Goal: Information Seeking & Learning: Check status

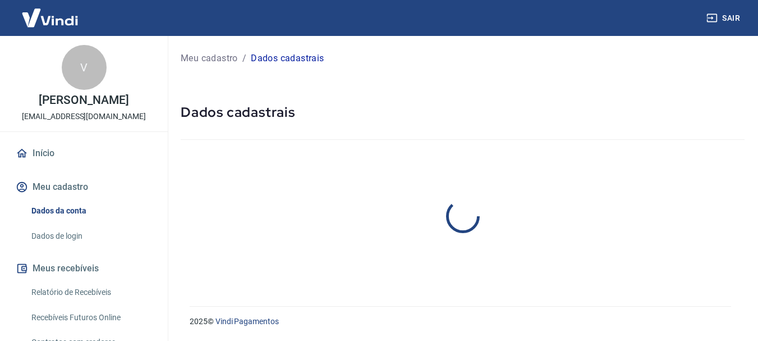
select select "BA"
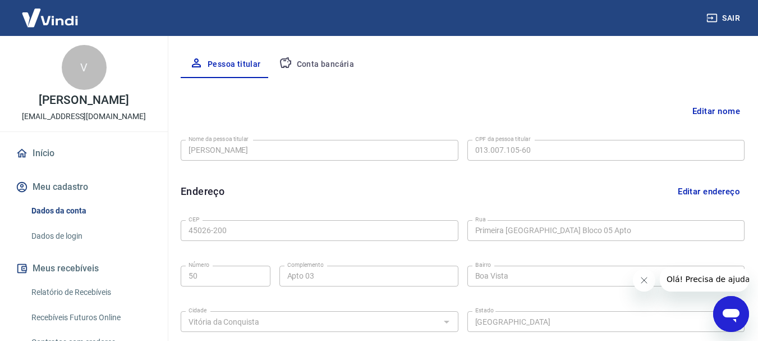
scroll to position [203, 0]
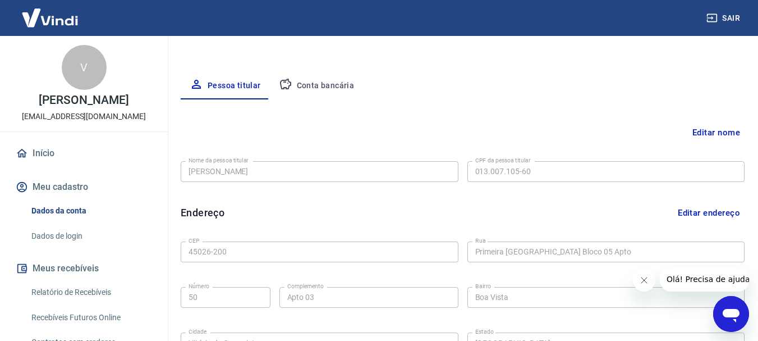
click at [312, 88] on button "Conta bancária" at bounding box center [317, 85] width 94 height 27
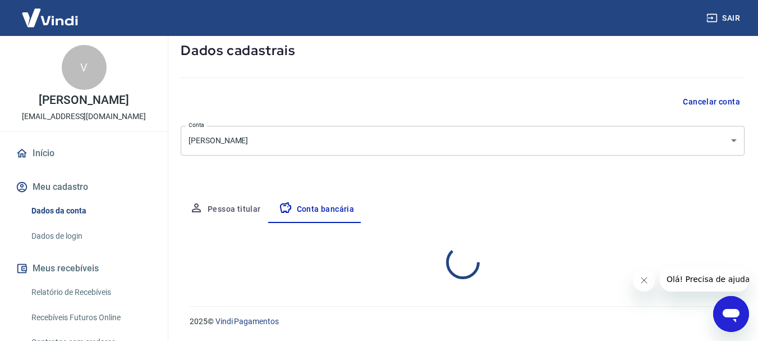
scroll to position [171, 0]
select select "1"
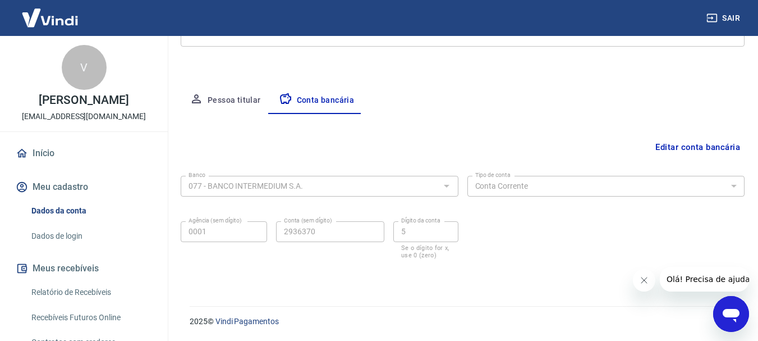
click at [713, 150] on button "Editar conta bancária" at bounding box center [698, 146] width 94 height 21
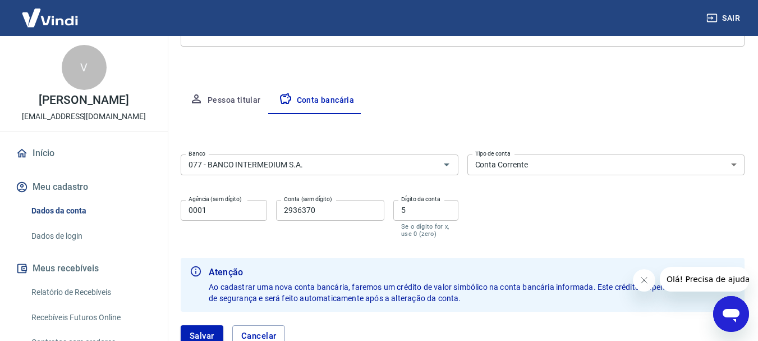
click at [735, 166] on select "Conta Corrente Conta Poupança" at bounding box center [607, 164] width 278 height 21
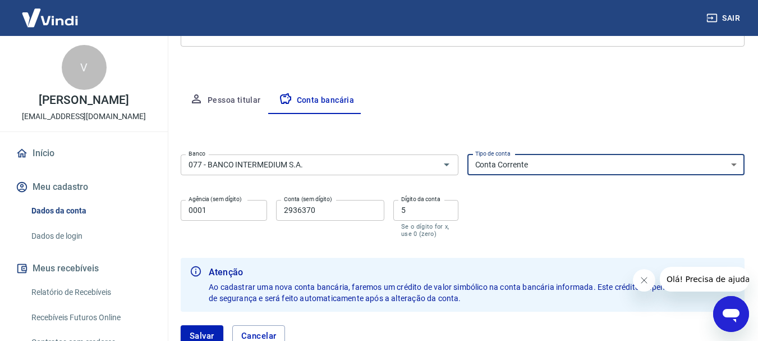
click at [619, 239] on div "Banco 077 - BANCO INTERMEDIUM S.A. Banco Tipo de conta Conta Corrente Conta Pou…" at bounding box center [463, 195] width 564 height 90
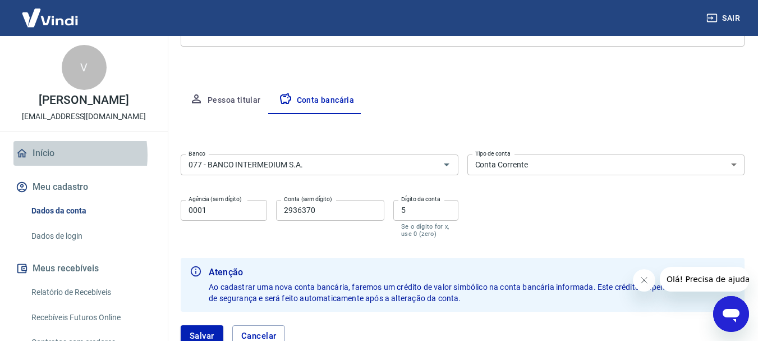
click at [43, 166] on link "Início" at bounding box center [83, 153] width 141 height 25
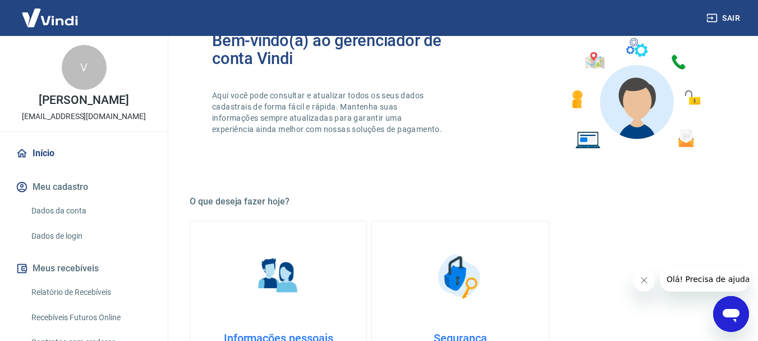
click at [156, 248] on div "Início Meu cadastro Dados da conta Dados de login Meus recebíveis Relatório de …" at bounding box center [84, 293] width 168 height 305
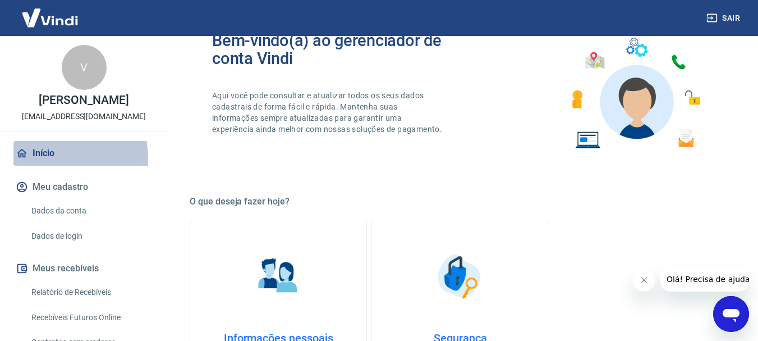
click at [48, 166] on link "Início" at bounding box center [83, 153] width 141 height 25
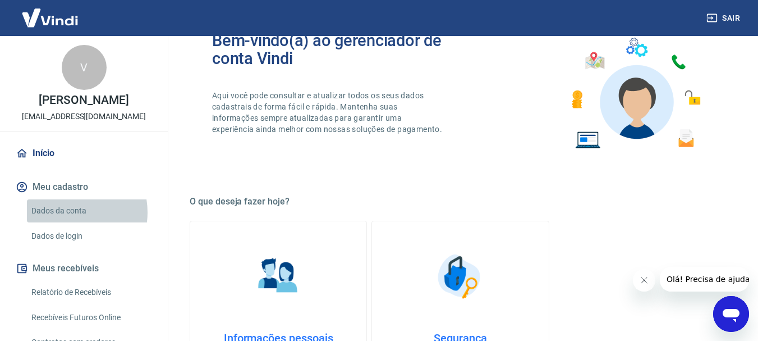
click at [68, 222] on link "Dados da conta" at bounding box center [90, 210] width 127 height 23
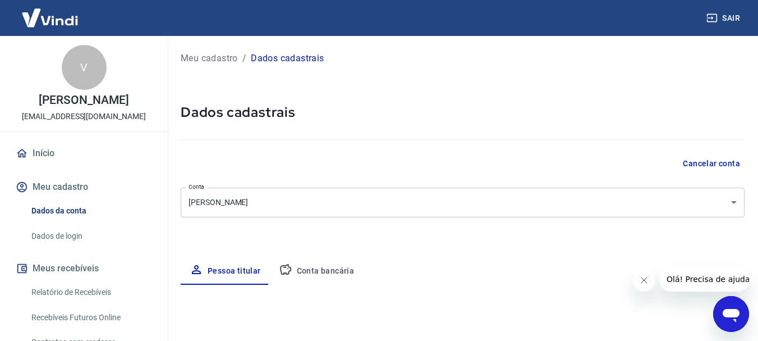
select select "BA"
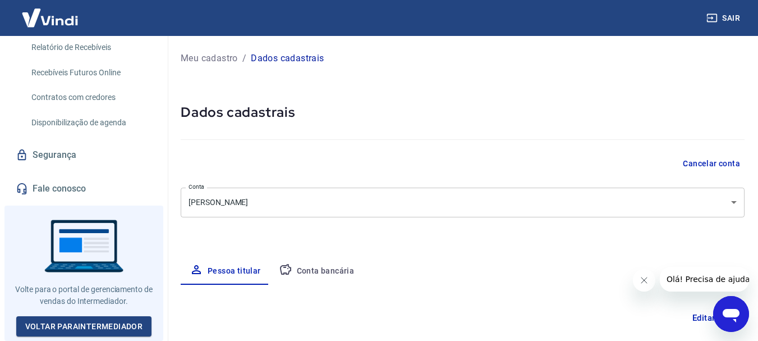
click at [156, 129] on div "Início Meu cadastro Dados da conta Dados de login Meus recebíveis Relatório de …" at bounding box center [84, 48] width 168 height 305
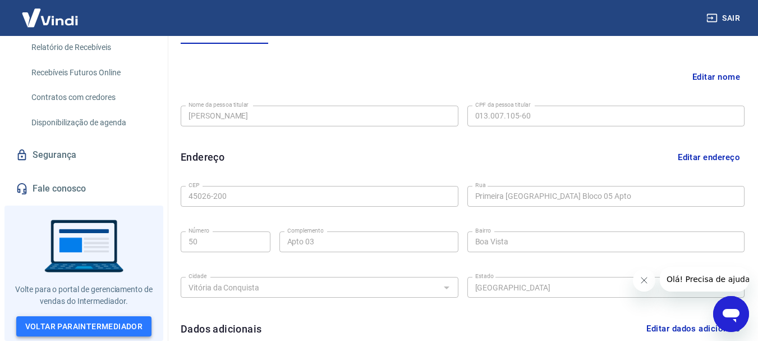
click at [75, 334] on link "Voltar para Intermediador" at bounding box center [84, 326] width 136 height 21
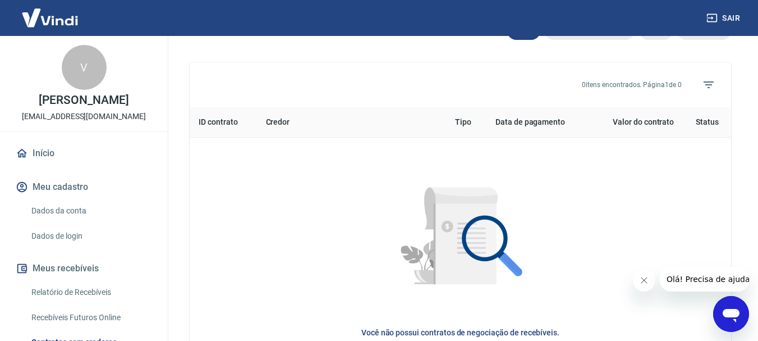
scroll to position [402, 0]
click at [70, 199] on button "Meu cadastro" at bounding box center [83, 187] width 141 height 25
click at [70, 248] on link "Dados de login" at bounding box center [90, 236] width 127 height 23
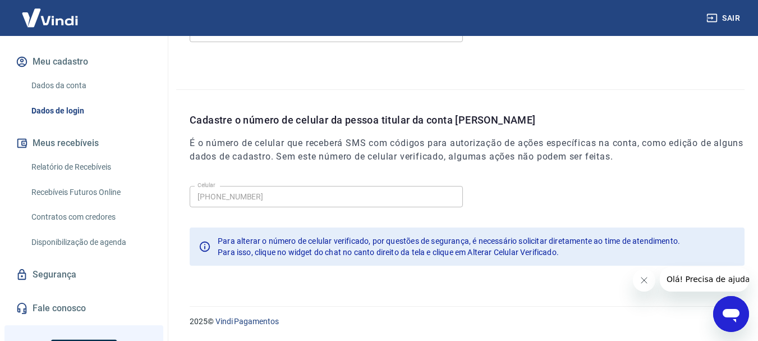
scroll to position [106, 0]
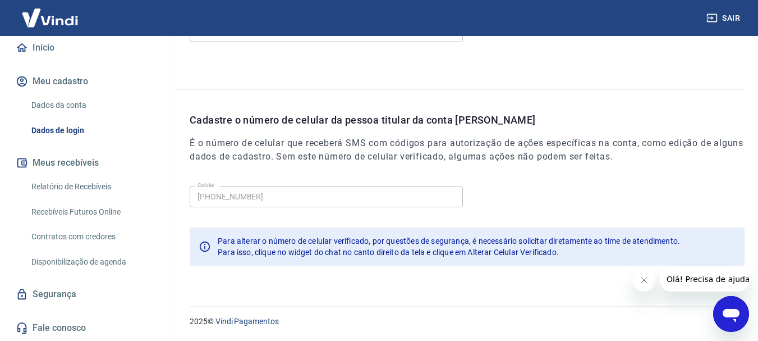
click at [92, 198] on link "Relatório de Recebíveis" at bounding box center [90, 186] width 127 height 23
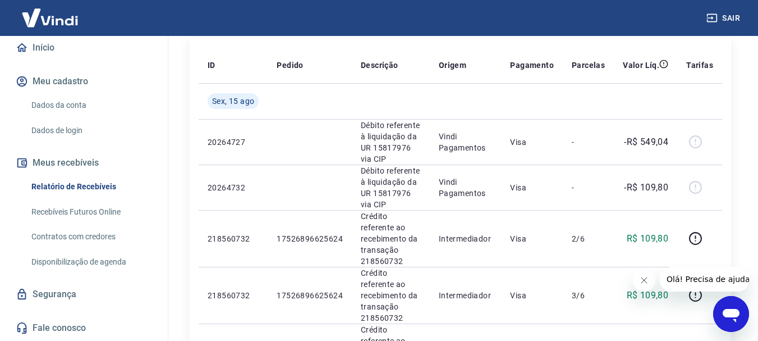
scroll to position [151, 0]
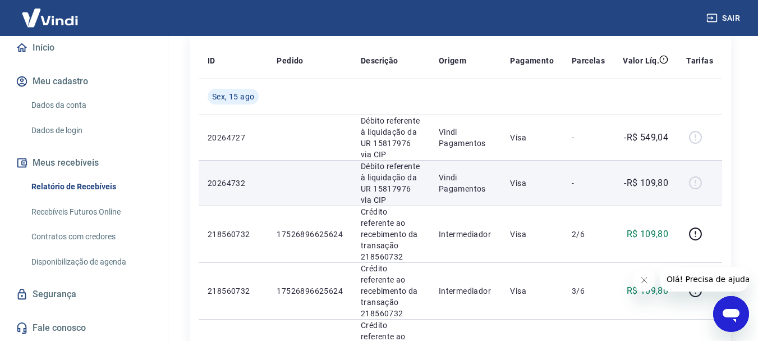
click at [633, 190] on td "-R$ 109,80" at bounding box center [645, 182] width 63 height 45
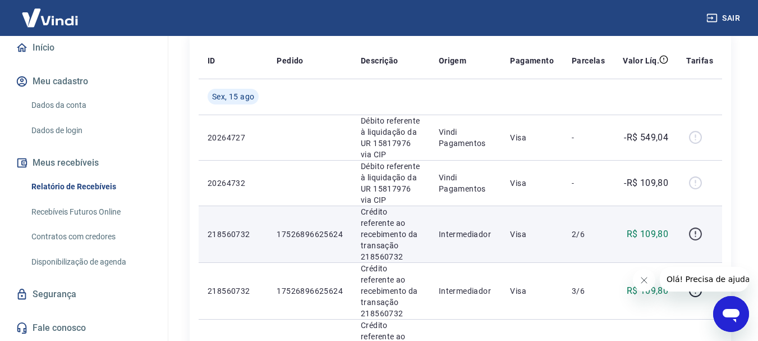
click at [700, 231] on icon "button" at bounding box center [696, 234] width 14 height 14
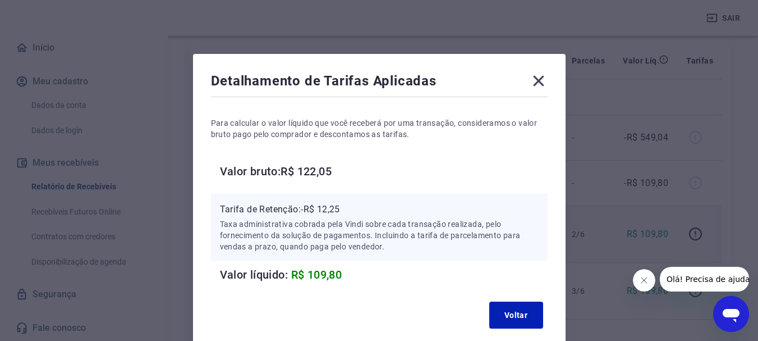
click at [539, 84] on icon at bounding box center [539, 81] width 18 height 18
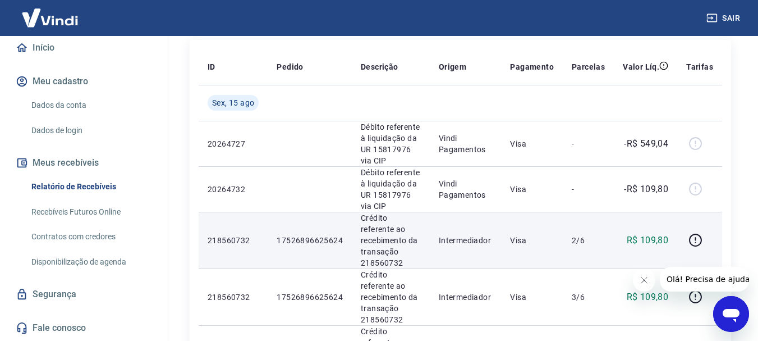
scroll to position [144, 0]
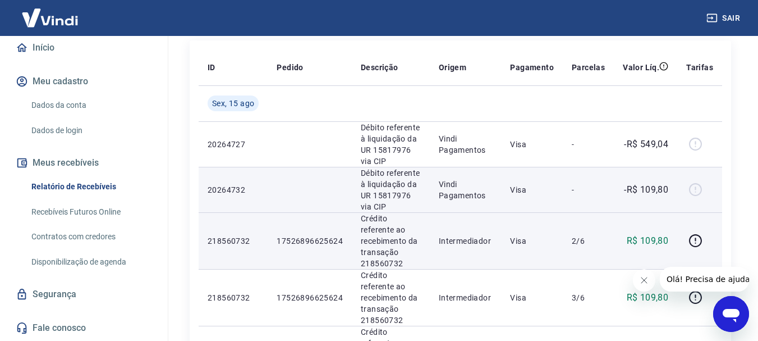
click at [499, 201] on td "Vindi Pagamentos" at bounding box center [465, 189] width 71 height 45
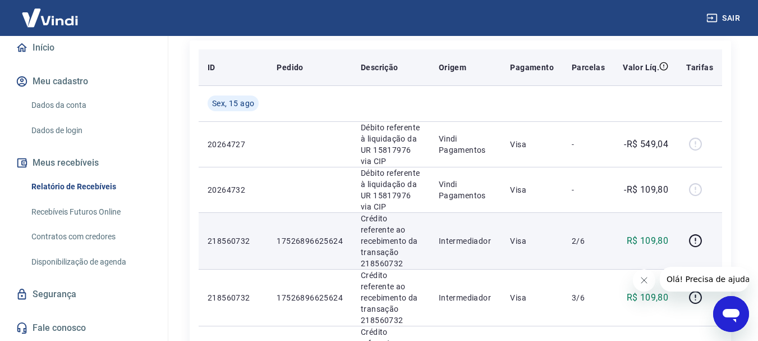
click at [537, 70] on p "Pagamento" at bounding box center [532, 67] width 44 height 11
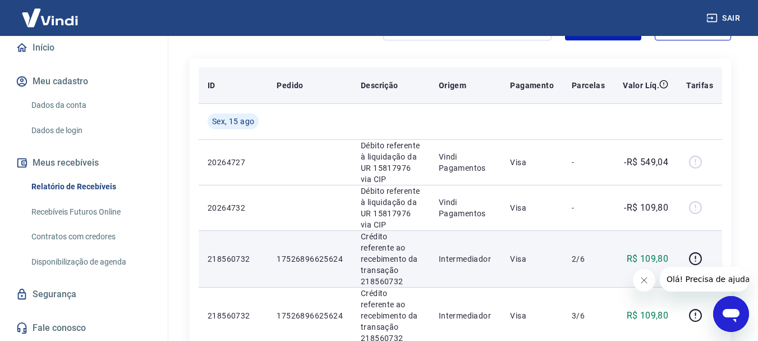
scroll to position [120, 0]
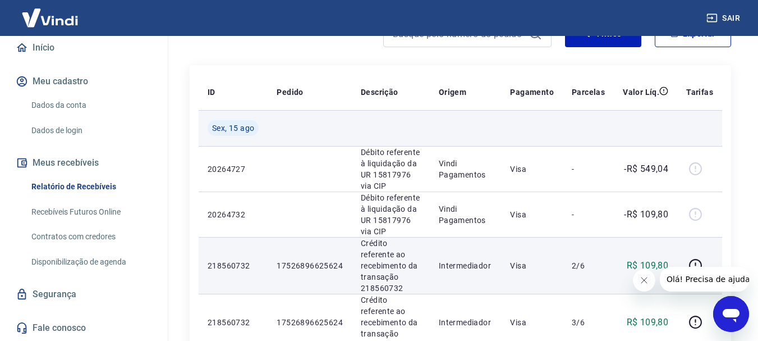
click at [231, 135] on div "Sex, 15 ago" at bounding box center [233, 128] width 51 height 16
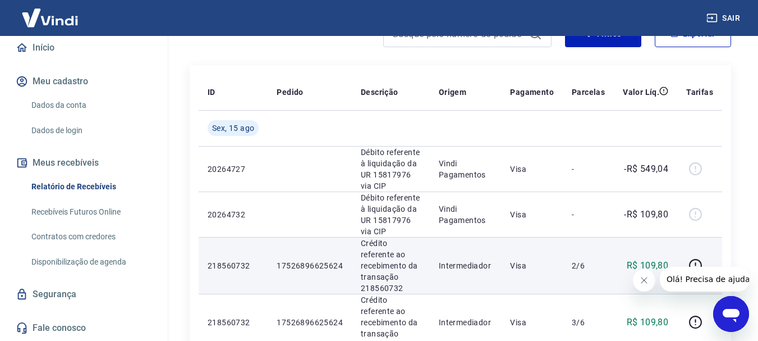
click at [644, 289] on button "Fechar mensagem da empresa" at bounding box center [644, 280] width 22 height 22
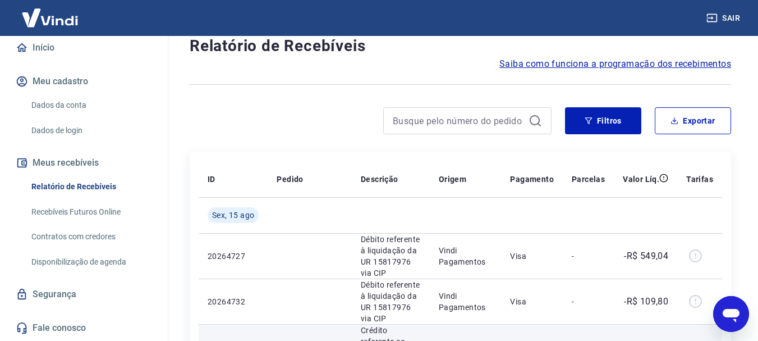
scroll to position [30, 0]
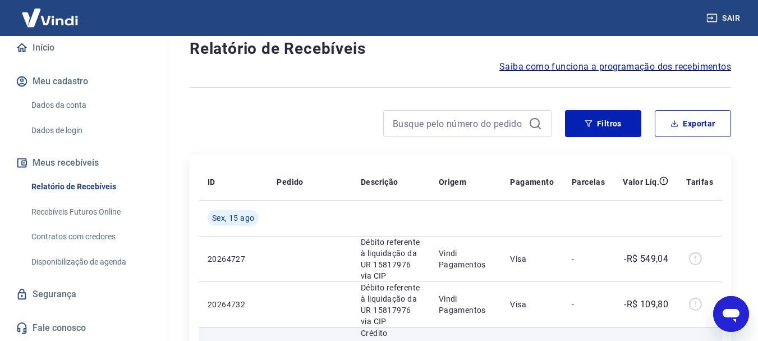
click at [566, 70] on span "Saiba como funciona a programação dos recebimentos" at bounding box center [616, 66] width 232 height 13
click at [545, 69] on span "Saiba como funciona a programação dos recebimentos" at bounding box center [616, 66] width 232 height 13
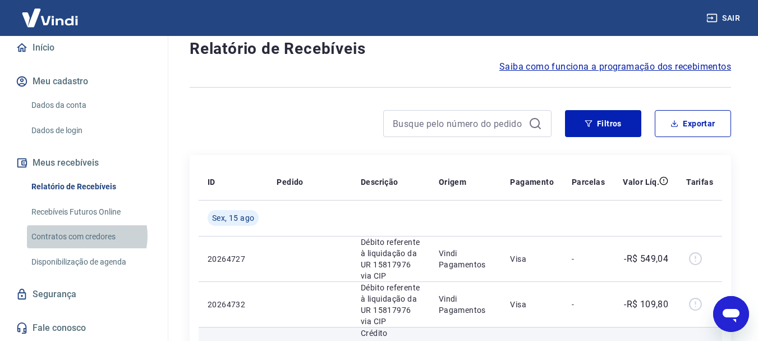
click at [80, 248] on link "Contratos com credores" at bounding box center [90, 236] width 127 height 23
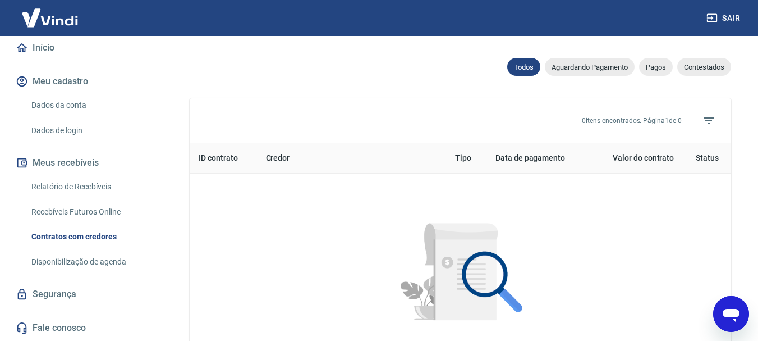
scroll to position [372, 0]
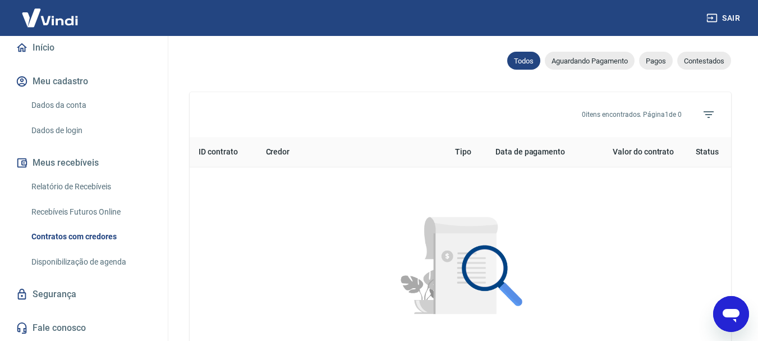
click at [78, 271] on link "Disponibilização de agenda" at bounding box center [90, 261] width 127 height 23
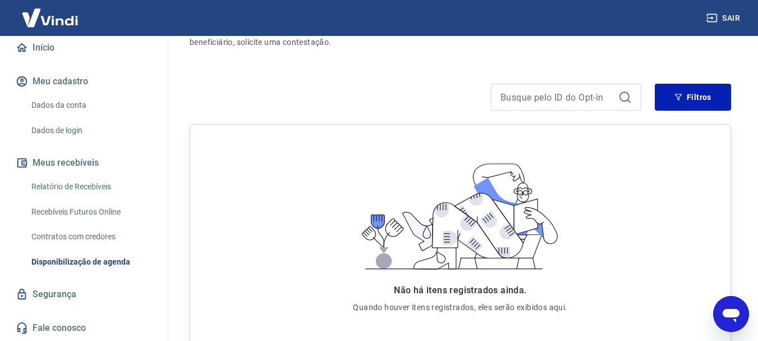
scroll to position [136, 0]
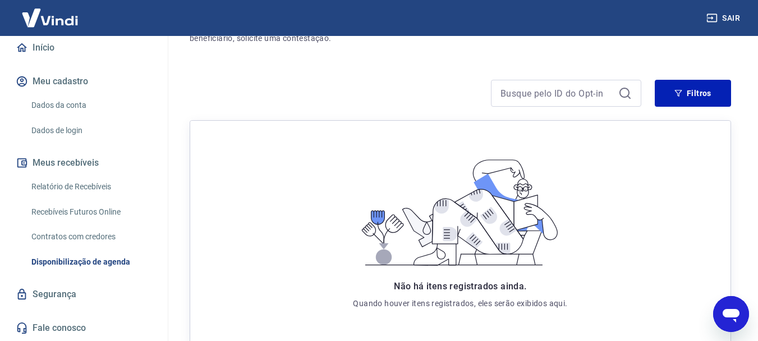
click at [34, 60] on link "Início" at bounding box center [83, 47] width 141 height 25
